Goal: Book appointment/travel/reservation

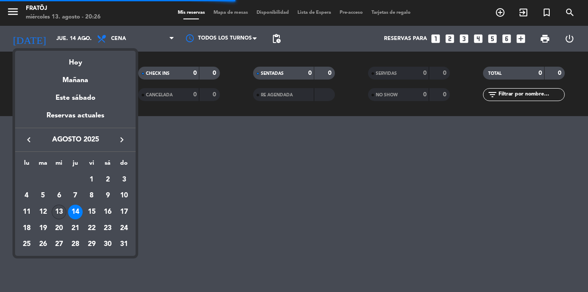
click at [60, 208] on div "13" at bounding box center [59, 212] width 15 height 15
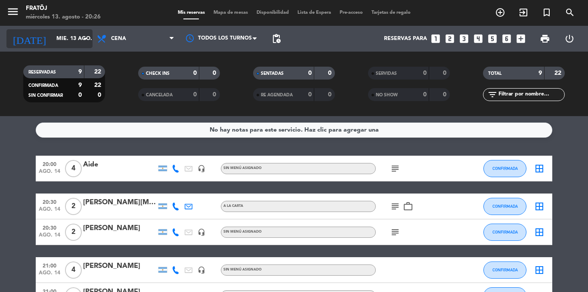
click at [53, 39] on input "mié. 13 ago." at bounding box center [88, 38] width 73 height 15
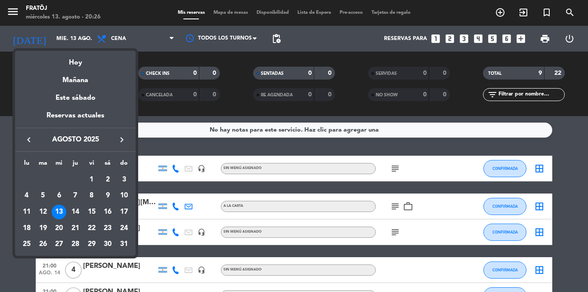
click at [61, 209] on div "13" at bounding box center [59, 212] width 15 height 15
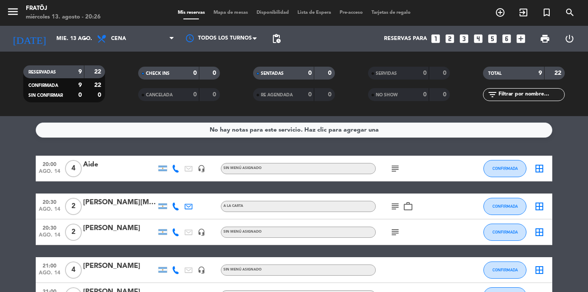
click at [59, 210] on span "ago. 14" at bounding box center [50, 212] width 22 height 10
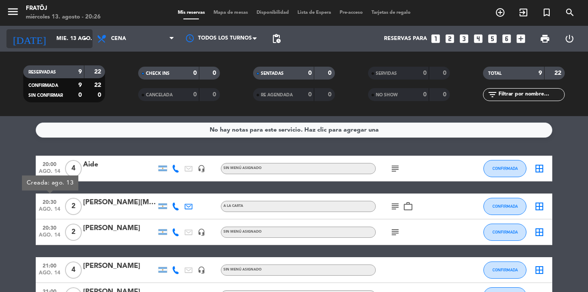
click at [52, 38] on input "mié. 13 ago." at bounding box center [88, 38] width 73 height 15
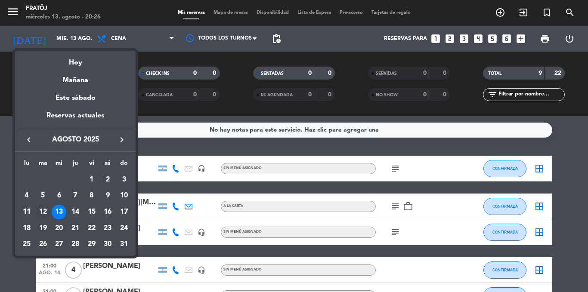
click at [44, 207] on div "12" at bounding box center [43, 212] width 15 height 15
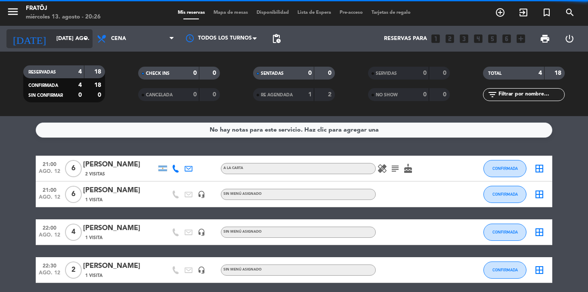
click at [62, 38] on input "[DATE] ago." at bounding box center [88, 38] width 73 height 15
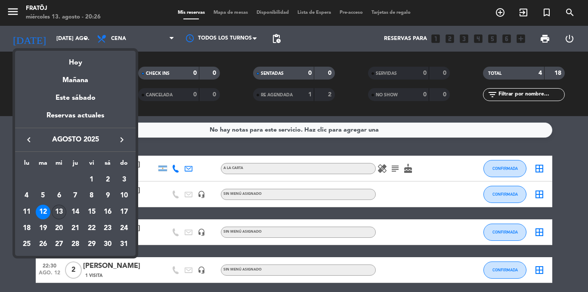
click at [56, 209] on div "13" at bounding box center [59, 212] width 15 height 15
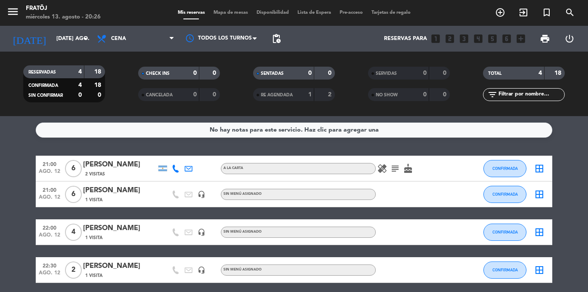
type input "mié. 13 ago."
